Goal: Share content: Share content

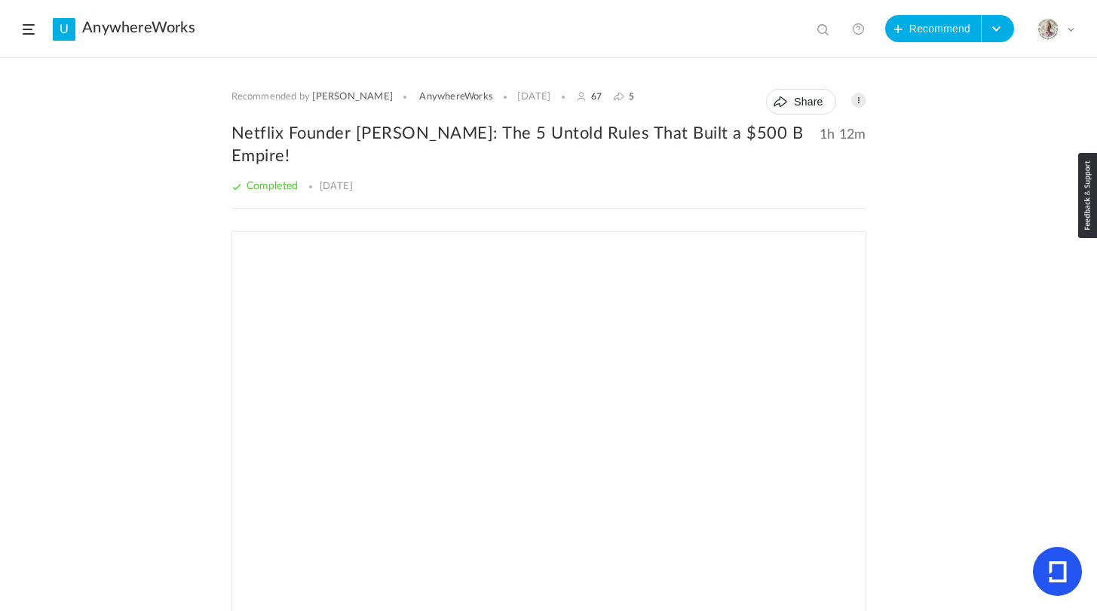
click at [822, 31] on span at bounding box center [824, 30] width 15 height 15
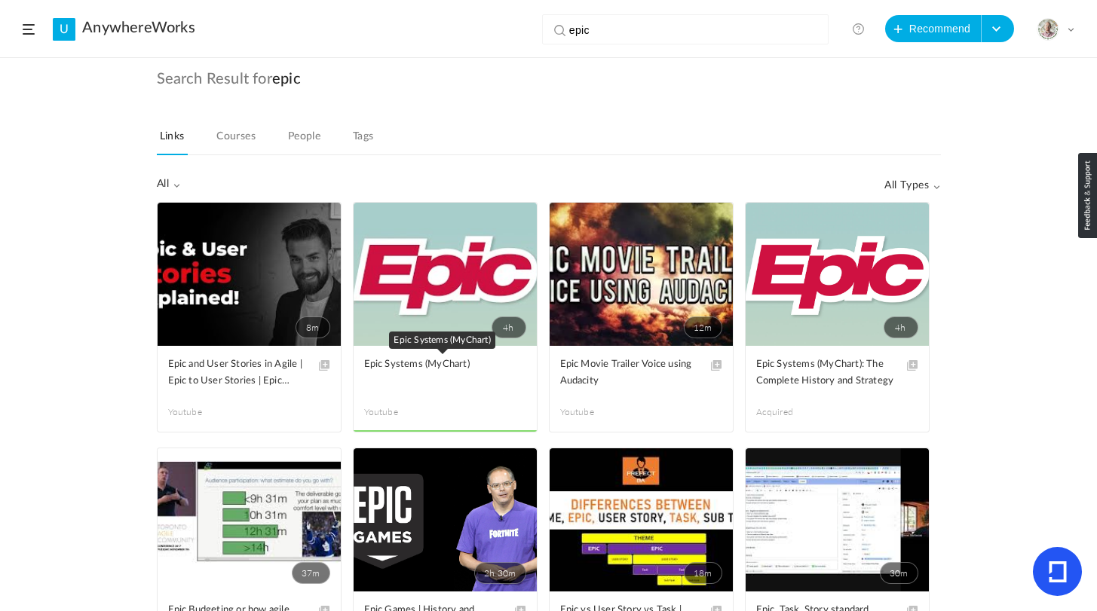
type input "epic"
click at [394, 361] on span "Epic Systems (MyChart)" at bounding box center [433, 365] width 139 height 17
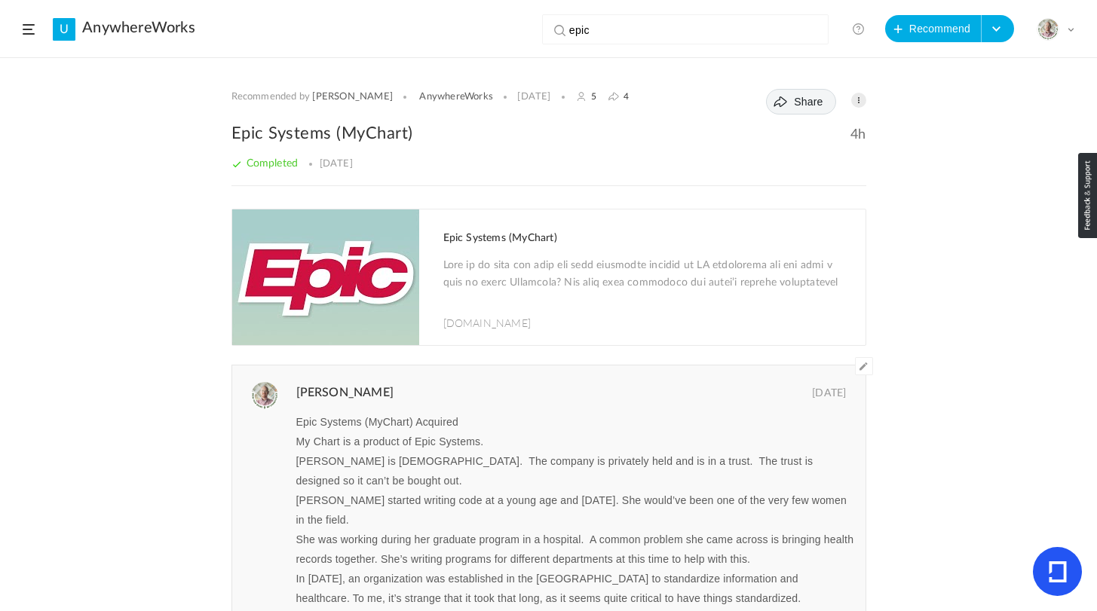
click at [794, 103] on span "Share" at bounding box center [808, 102] width 29 height 12
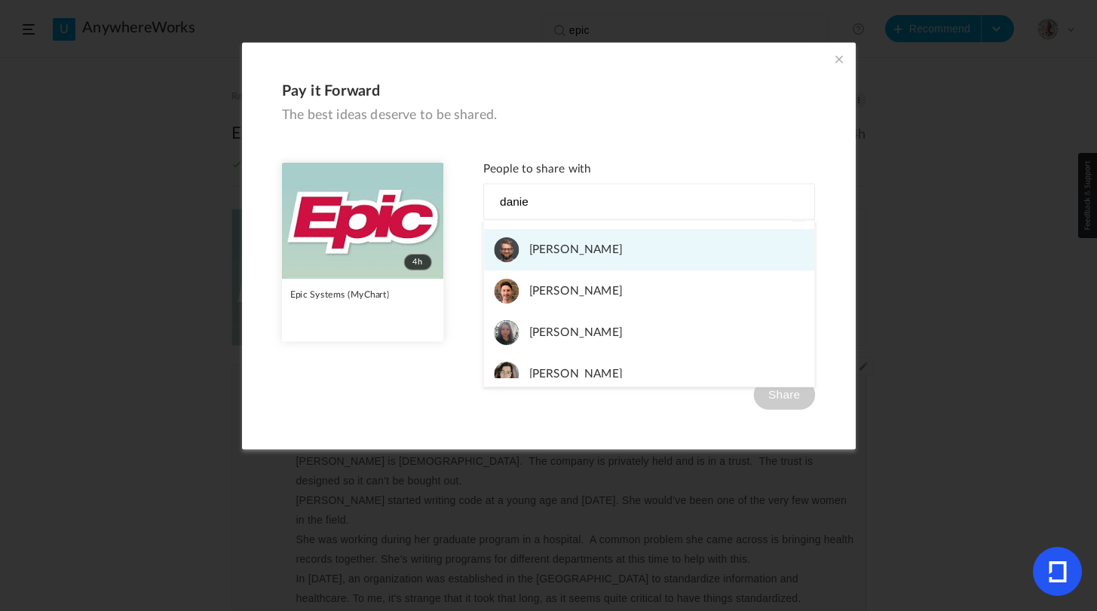
type input "danie"
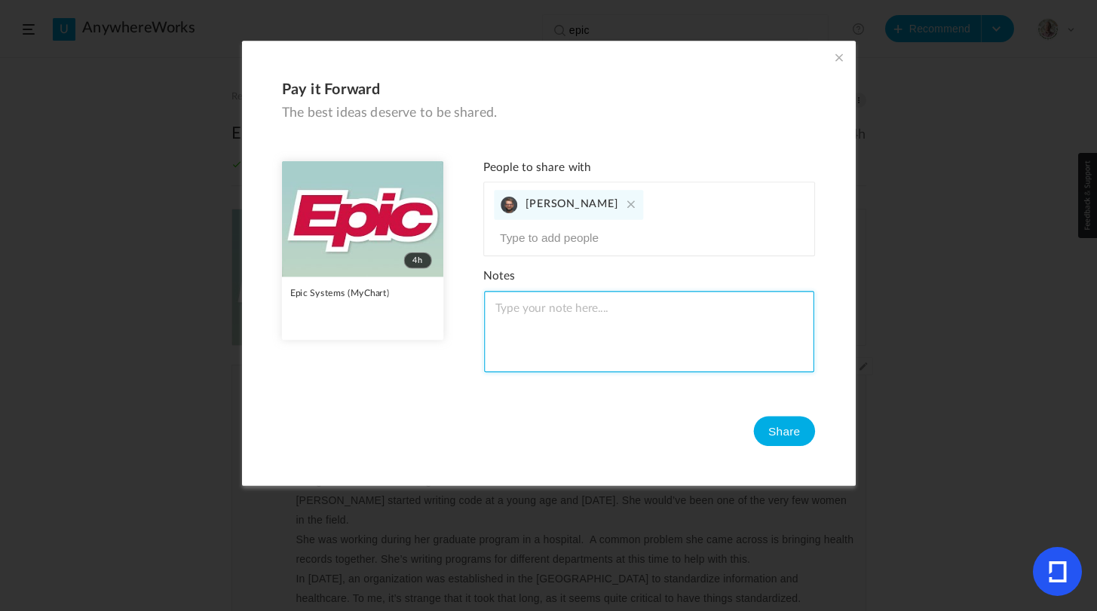
click at [600, 314] on textarea at bounding box center [649, 331] width 330 height 81
type textarea "Amazing!"
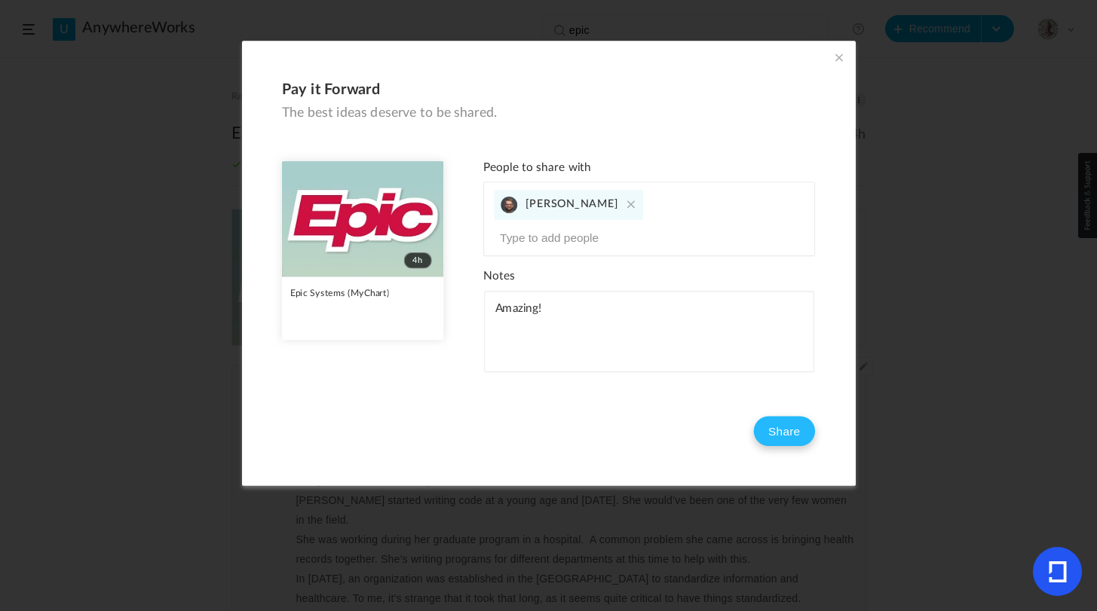
click at [787, 417] on button "Share" at bounding box center [784, 432] width 62 height 30
